Goal: Information Seeking & Learning: Check status

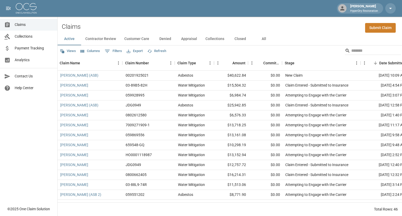
scroll to position [0, 1]
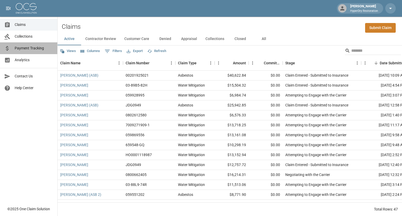
click at [33, 51] on link "Payment Tracking" at bounding box center [28, 48] width 57 height 12
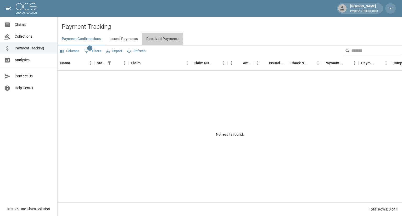
click at [150, 39] on button "Received Payments" at bounding box center [162, 39] width 41 height 13
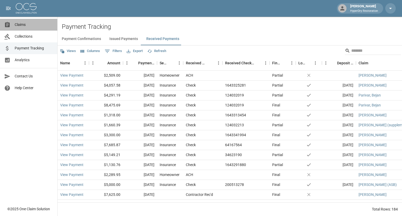
click at [23, 24] on span "Claims" at bounding box center [34, 24] width 38 height 5
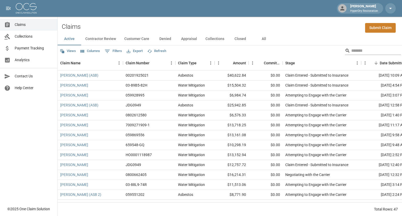
click at [359, 51] on input "Search" at bounding box center [372, 51] width 42 height 8
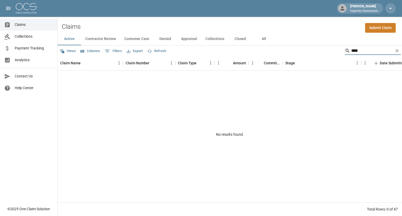
type input "****"
click at [263, 37] on button "All" at bounding box center [264, 39] width 24 height 13
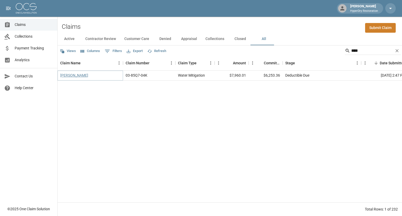
click at [83, 76] on link "[PERSON_NAME]" at bounding box center [74, 75] width 28 height 5
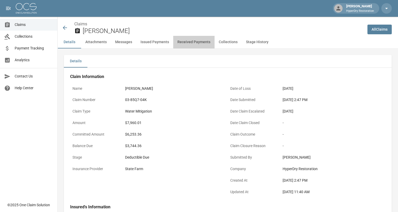
click at [195, 42] on button "Received Payments" at bounding box center [193, 42] width 41 height 13
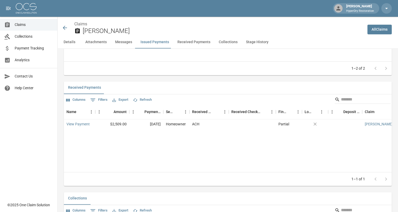
scroll to position [691, 0]
click at [64, 26] on icon at bounding box center [65, 28] width 6 height 6
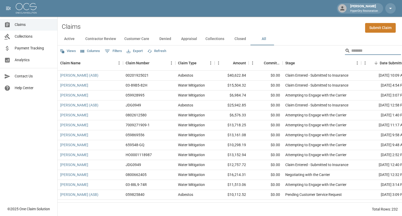
click at [351, 50] on input "Search" at bounding box center [372, 51] width 42 height 8
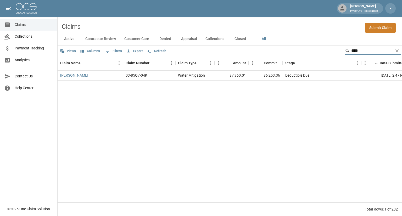
type input "****"
click at [88, 77] on link "[PERSON_NAME]" at bounding box center [74, 75] width 28 height 5
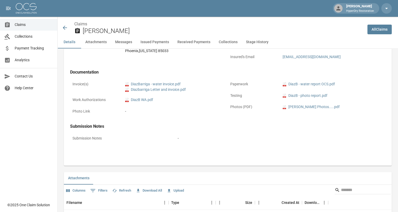
scroll to position [184, 0]
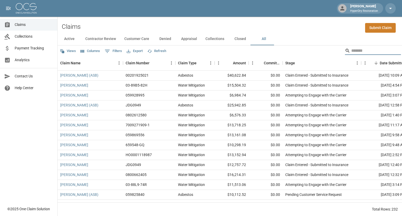
click at [354, 50] on input "Search" at bounding box center [372, 51] width 42 height 8
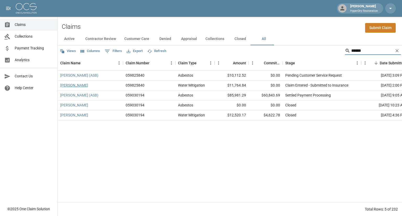
type input "******"
click at [87, 86] on link "[PERSON_NAME]" at bounding box center [74, 85] width 28 height 5
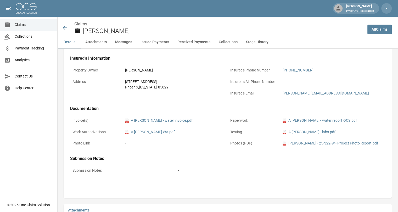
scroll to position [147, 1]
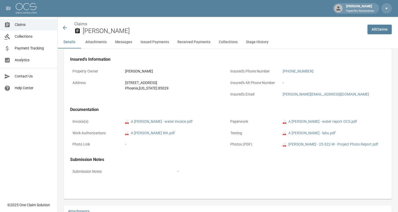
click at [65, 27] on icon at bounding box center [65, 28] width 6 height 6
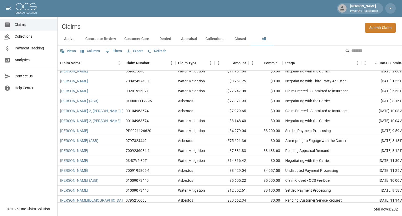
scroll to position [183, 0]
click at [141, 38] on button "Customer Care" at bounding box center [136, 39] width 33 height 13
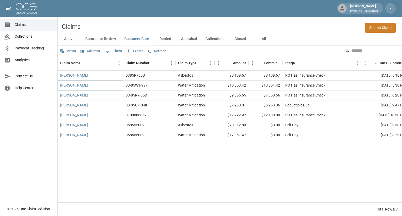
click at [78, 86] on link "[PERSON_NAME]" at bounding box center [74, 85] width 28 height 5
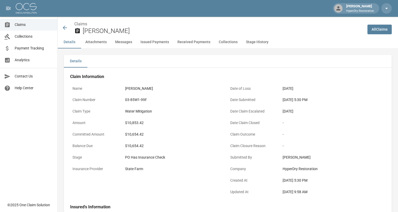
click at [156, 42] on button "Issued Payments" at bounding box center [154, 42] width 37 height 13
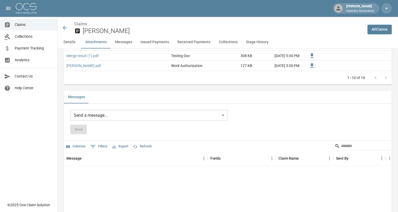
scroll to position [416, 4]
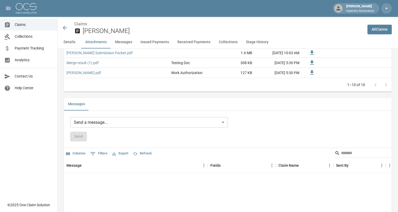
click at [157, 42] on button "Issued Payments" at bounding box center [154, 42] width 37 height 13
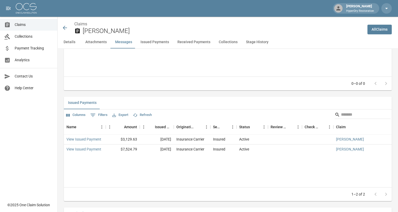
scroll to position [592, 4]
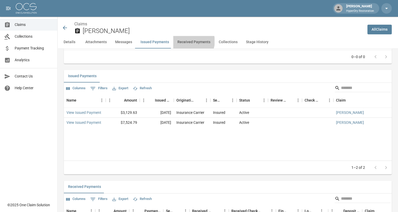
click at [184, 41] on button "Received Payments" at bounding box center [193, 42] width 41 height 13
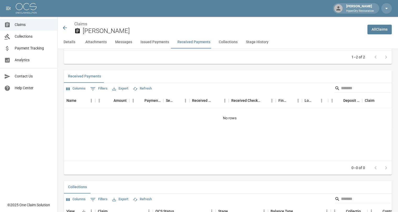
click at [155, 43] on button "Issued Payments" at bounding box center [154, 42] width 37 height 13
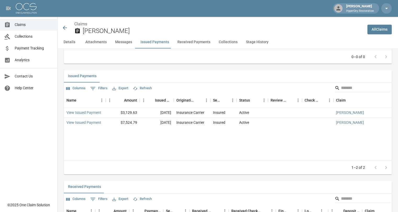
click at [224, 42] on button "Collections" at bounding box center [227, 42] width 27 height 13
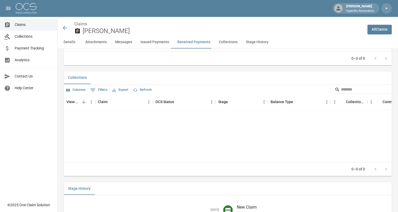
scroll to position [813, 4]
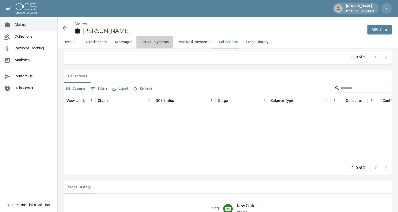
click at [147, 42] on button "Issued Payments" at bounding box center [154, 42] width 37 height 13
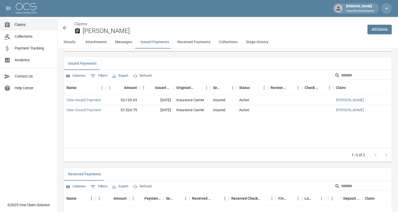
scroll to position [592, 4]
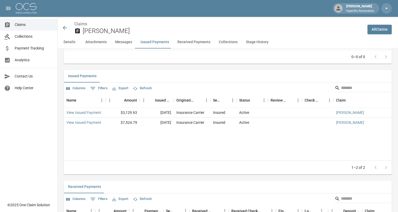
click at [62, 26] on icon at bounding box center [65, 28] width 6 height 6
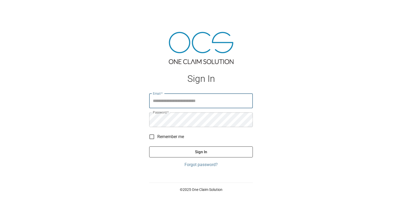
type input "**********"
click at [149, 146] on button "Sign In" at bounding box center [201, 151] width 104 height 11
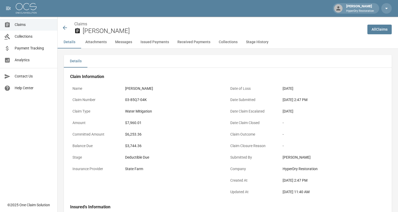
scroll to position [184, 0]
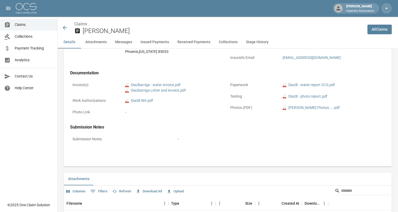
click at [63, 26] on icon at bounding box center [65, 28] width 6 height 6
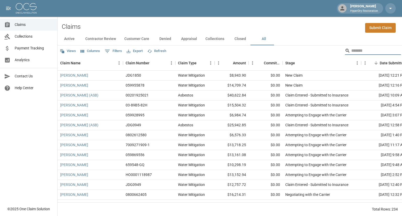
click at [351, 50] on input "Search" at bounding box center [372, 51] width 42 height 8
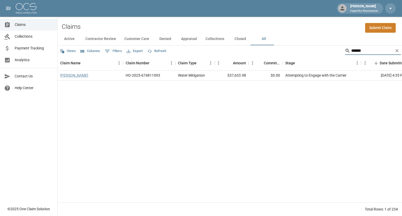
type input "******"
click at [88, 75] on link "[PERSON_NAME]" at bounding box center [74, 75] width 28 height 5
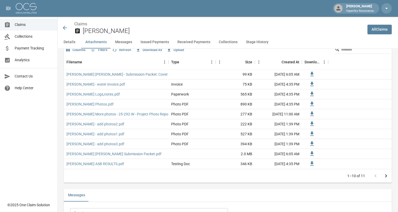
scroll to position [347, 0]
click at [65, 26] on icon at bounding box center [65, 28] width 6 height 6
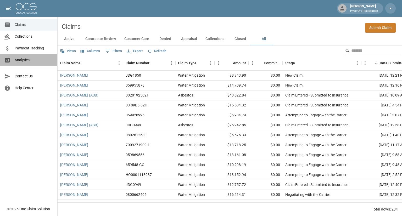
click at [30, 61] on span "Analytics" at bounding box center [34, 59] width 38 height 5
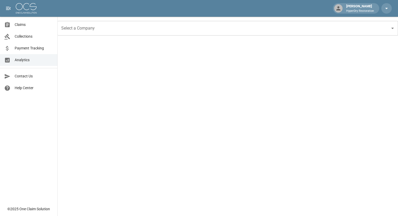
click at [37, 37] on span "Collections" at bounding box center [34, 36] width 38 height 5
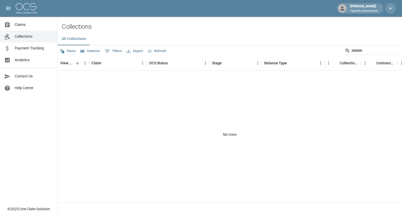
click at [34, 47] on span "Payment Tracking" at bounding box center [34, 47] width 38 height 5
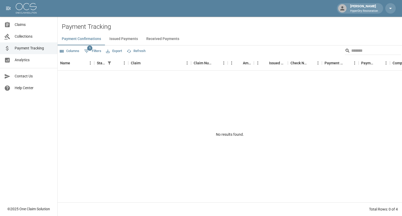
click at [168, 41] on button "Received Payments" at bounding box center [162, 39] width 41 height 13
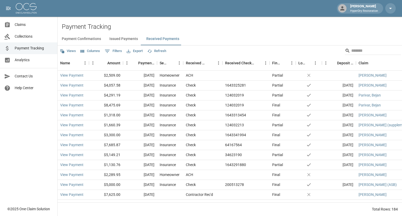
click at [128, 38] on button "Issued Payments" at bounding box center [123, 39] width 37 height 13
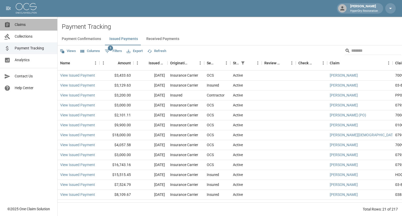
click at [33, 28] on link "Claims" at bounding box center [28, 25] width 57 height 12
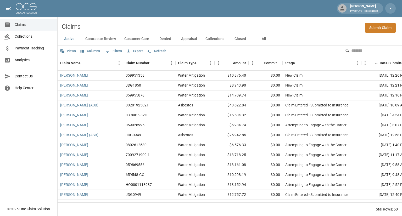
click at [32, 62] on span "Analytics" at bounding box center [34, 59] width 38 height 5
